Goal: Task Accomplishment & Management: Manage account settings

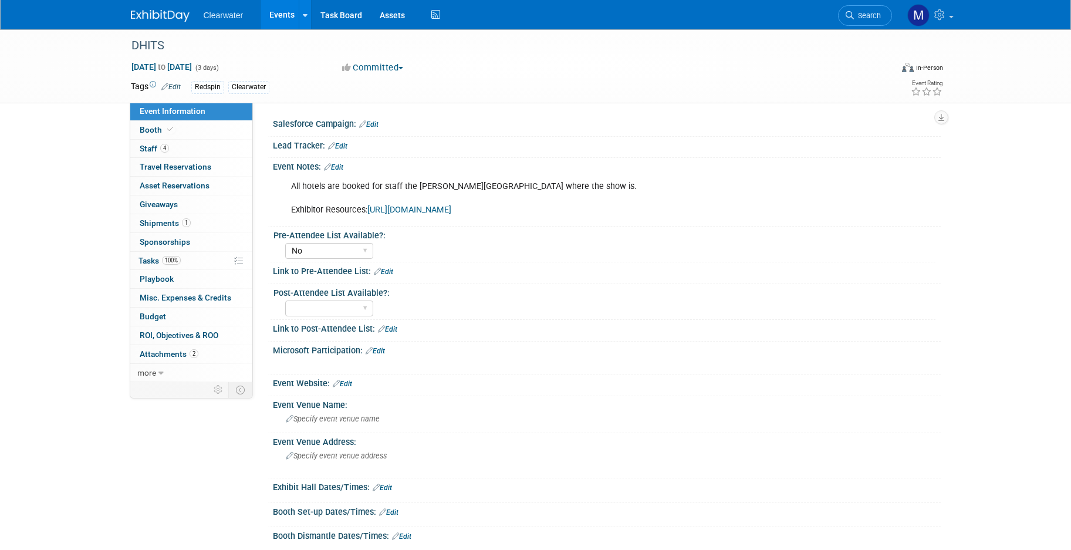
select select "No"
click at [163, 140] on link "4 Staff 4" at bounding box center [191, 149] width 122 height 18
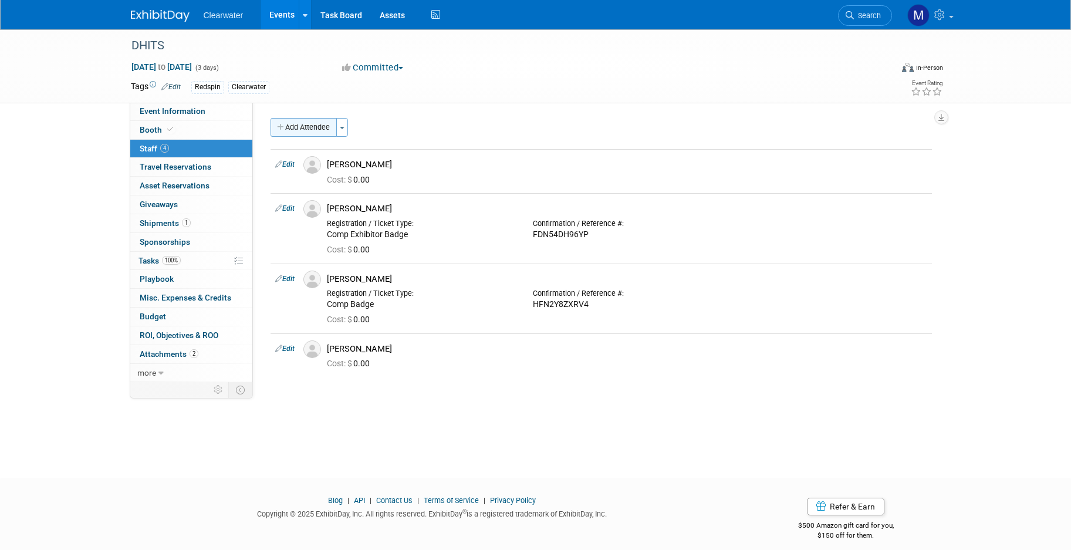
click at [309, 126] on button "Add Attendee" at bounding box center [304, 127] width 66 height 19
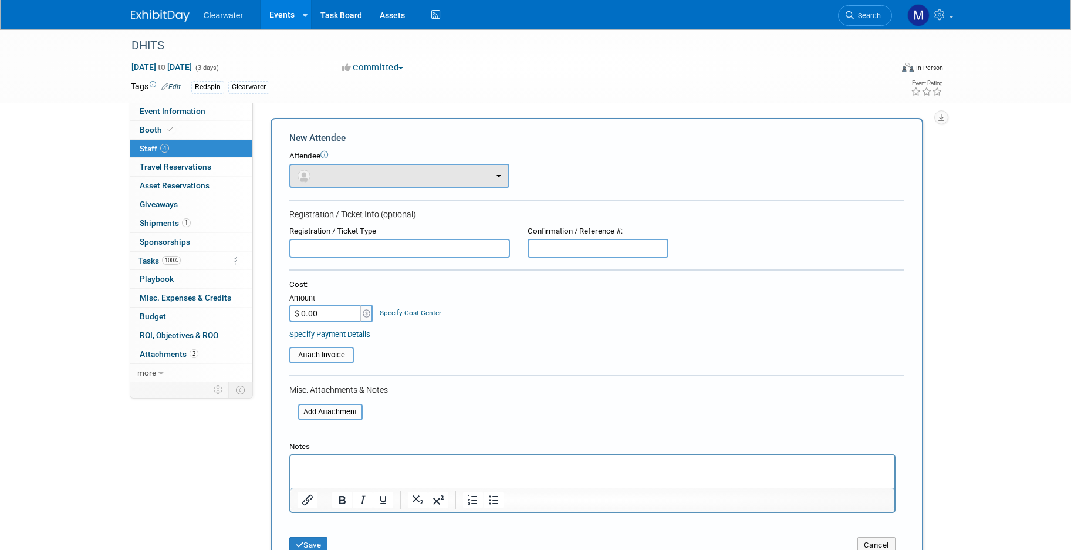
click at [399, 181] on button "button" at bounding box center [399, 176] width 220 height 24
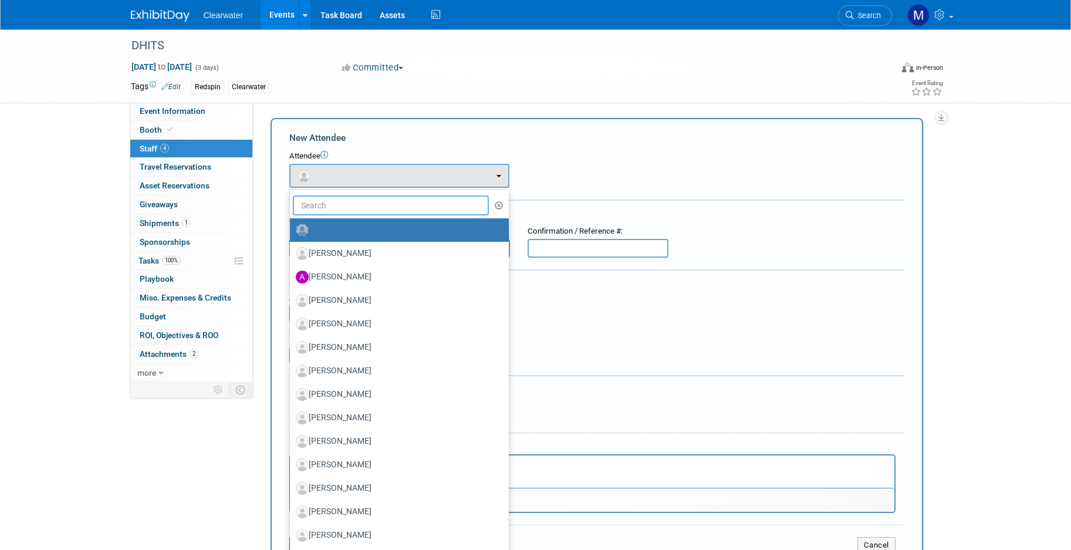
click at [393, 202] on input "text" at bounding box center [391, 205] width 197 height 20
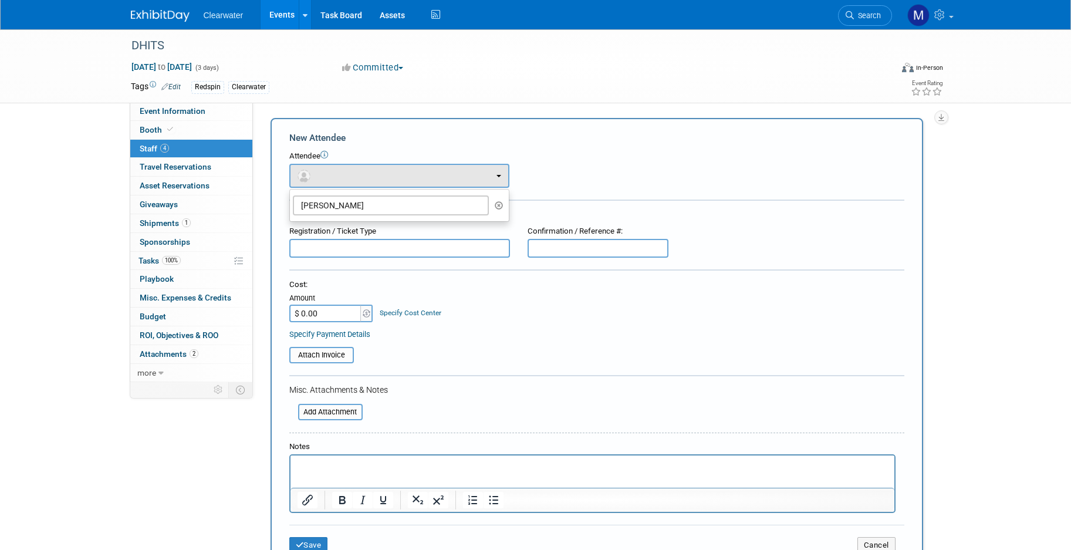
click at [619, 158] on div "Attendee" at bounding box center [596, 156] width 615 height 11
click at [417, 179] on button "button" at bounding box center [399, 176] width 220 height 24
click at [422, 205] on input "[PERSON_NAME]" at bounding box center [391, 205] width 197 height 20
type input "S"
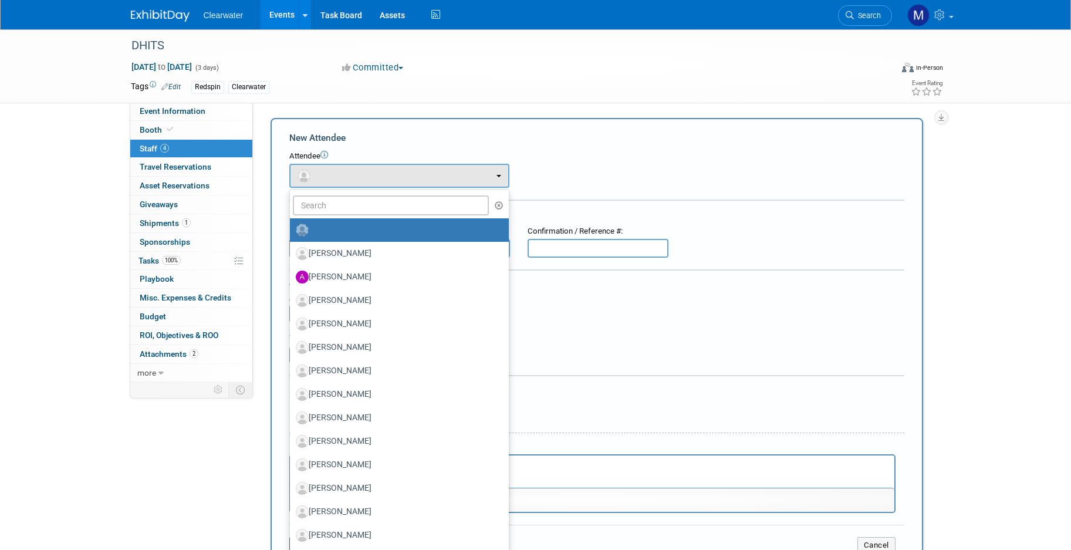
click at [678, 122] on div "New Attendee Attendee <img src="[URL][DOMAIN_NAME]" style="width: 22px; height:…" at bounding box center [597, 347] width 653 height 458
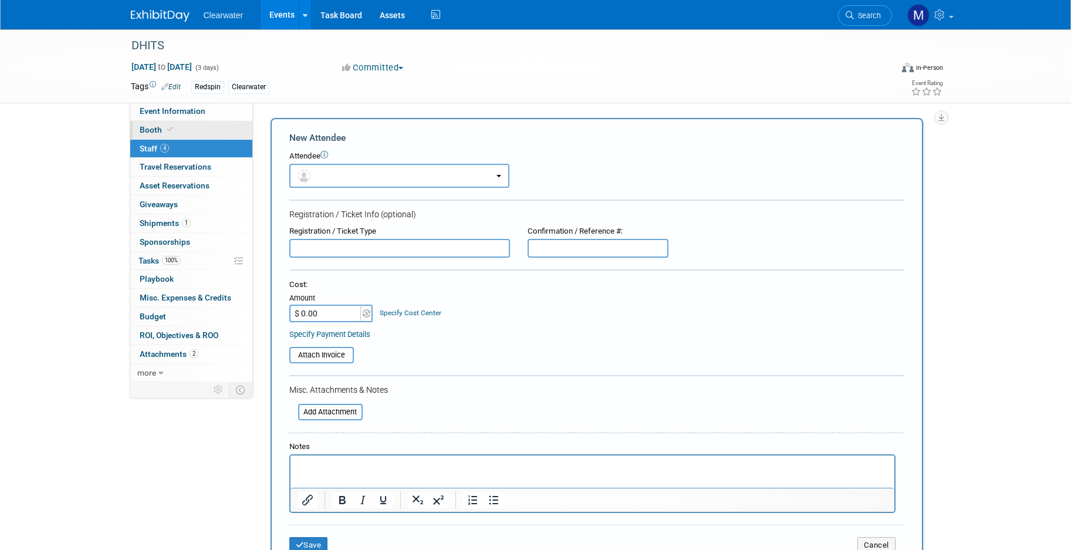
click at [184, 137] on link "Booth" at bounding box center [191, 130] width 122 height 18
select select "Paid"
